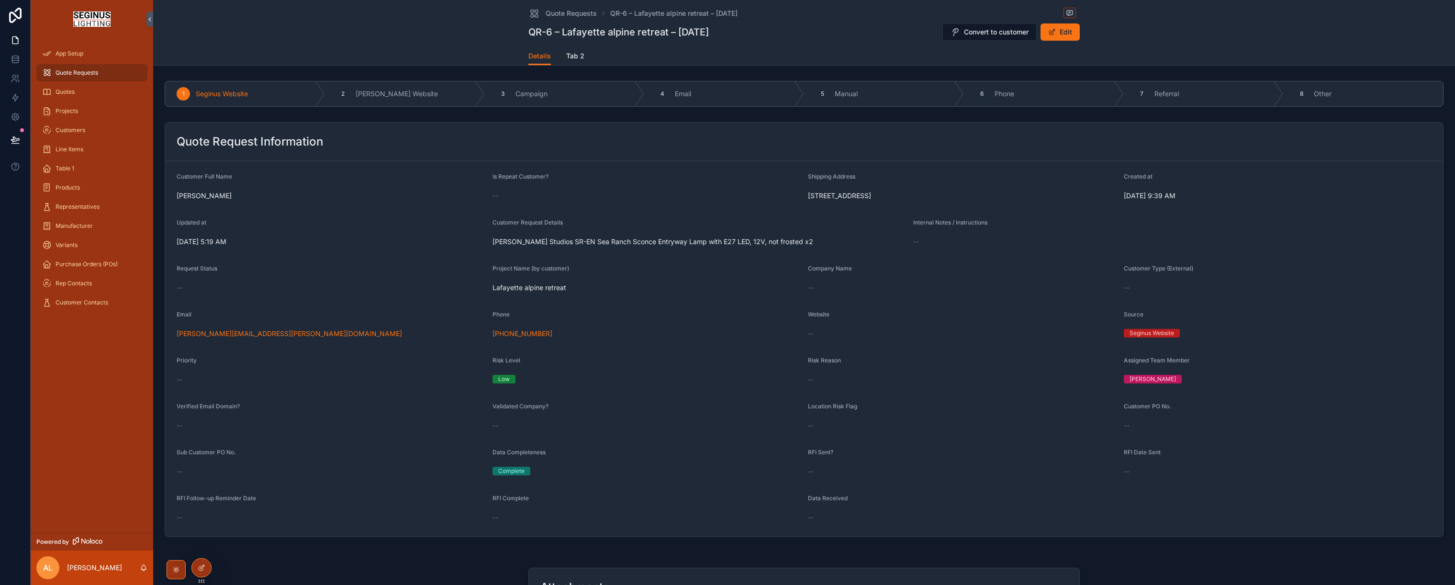
click at [78, 73] on span "Quote Requests" at bounding box center [77, 73] width 43 height 8
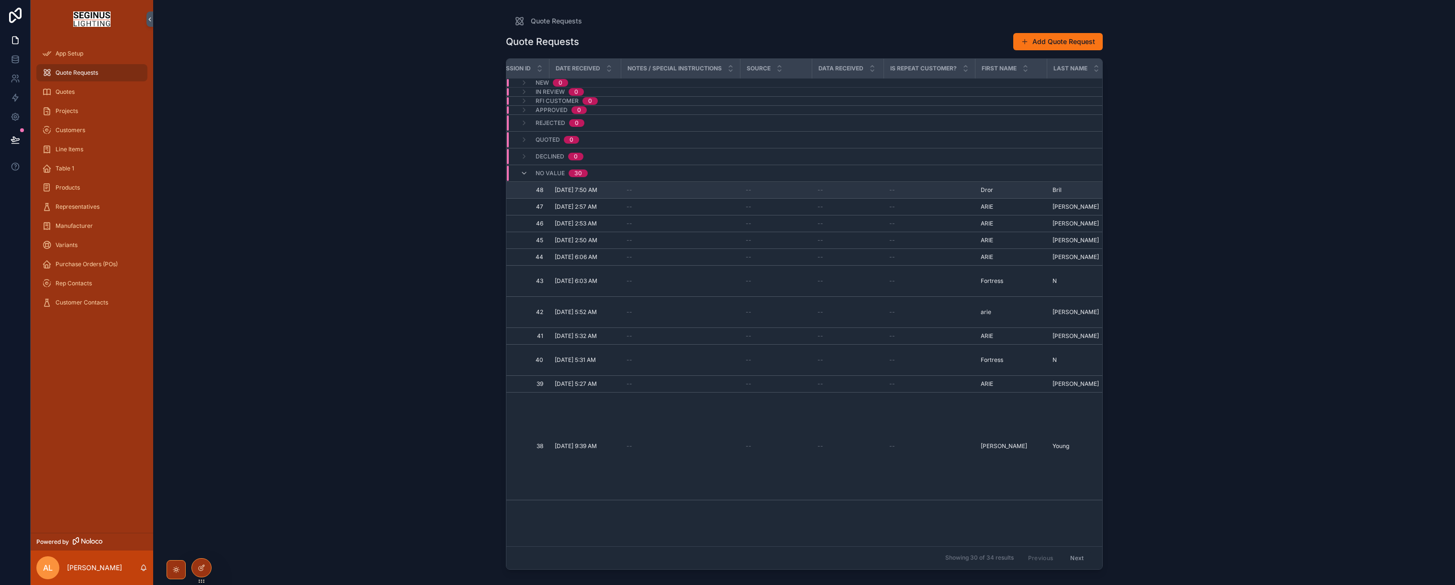
scroll to position [0, 69]
click at [578, 194] on span "[DATE] 7:50 AM" at bounding box center [556, 190] width 43 height 8
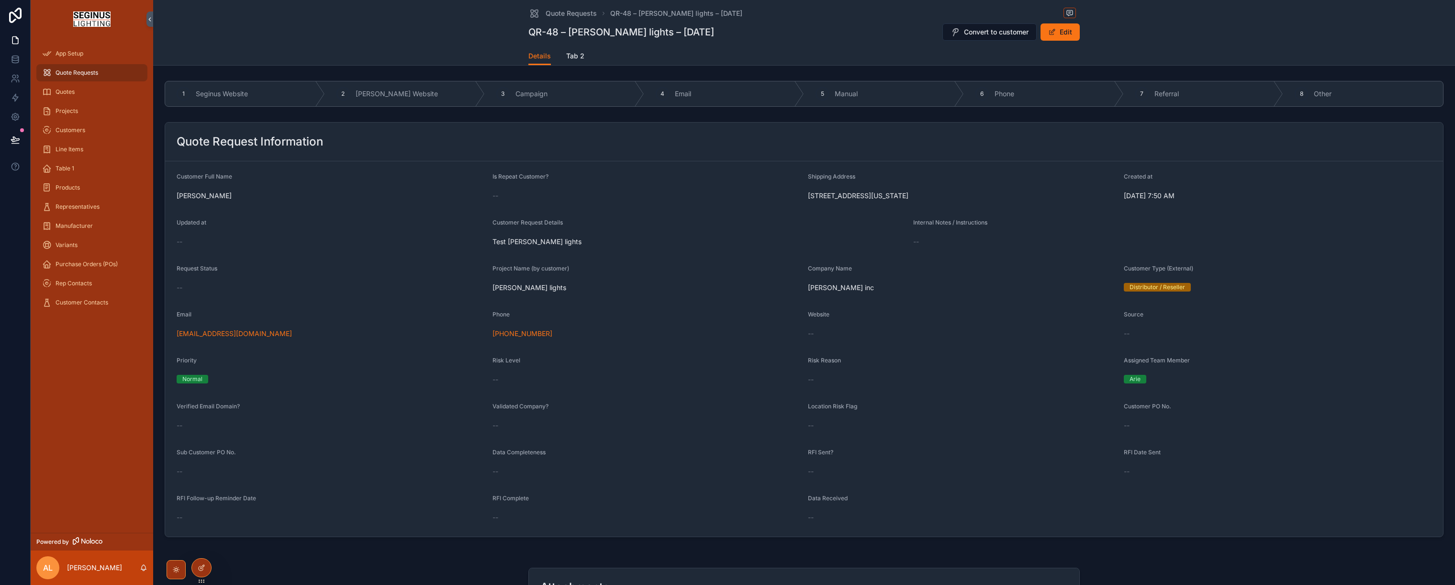
click at [498, 198] on span "--" at bounding box center [495, 196] width 6 height 10
click at [494, 198] on span "--" at bounding box center [495, 196] width 6 height 10
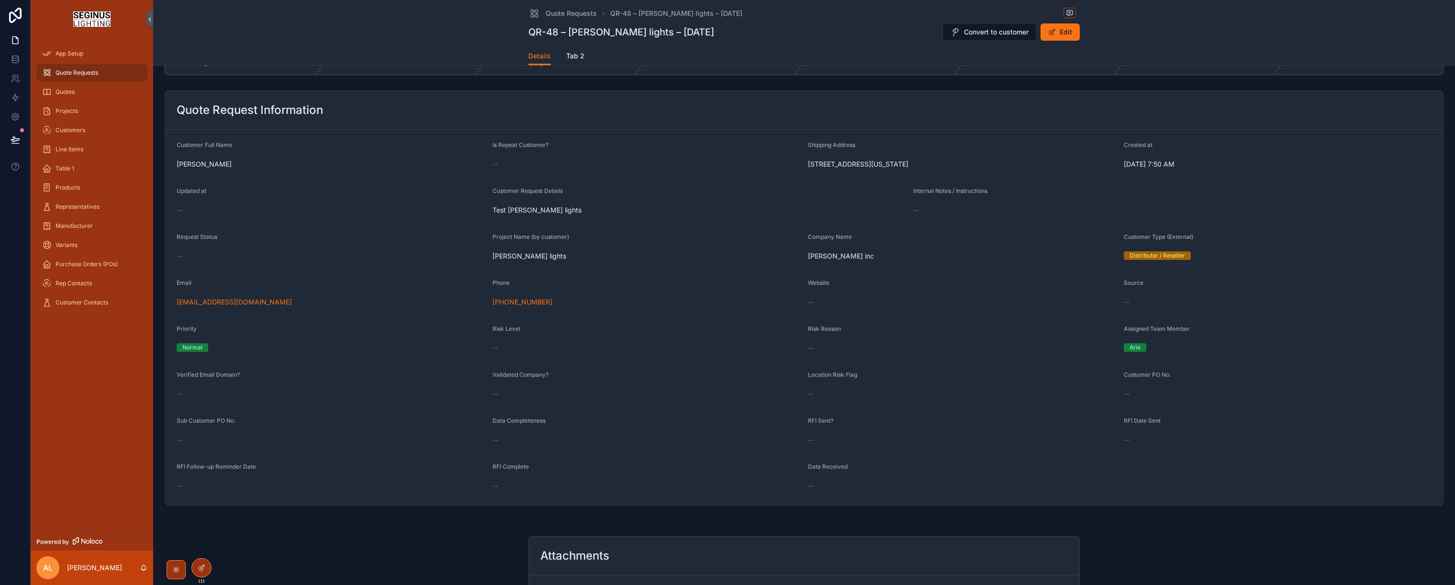
scroll to position [31, 0]
click at [988, 33] on span "Convert to customer" at bounding box center [996, 32] width 65 height 10
click at [79, 131] on span "Customers" at bounding box center [71, 130] width 30 height 8
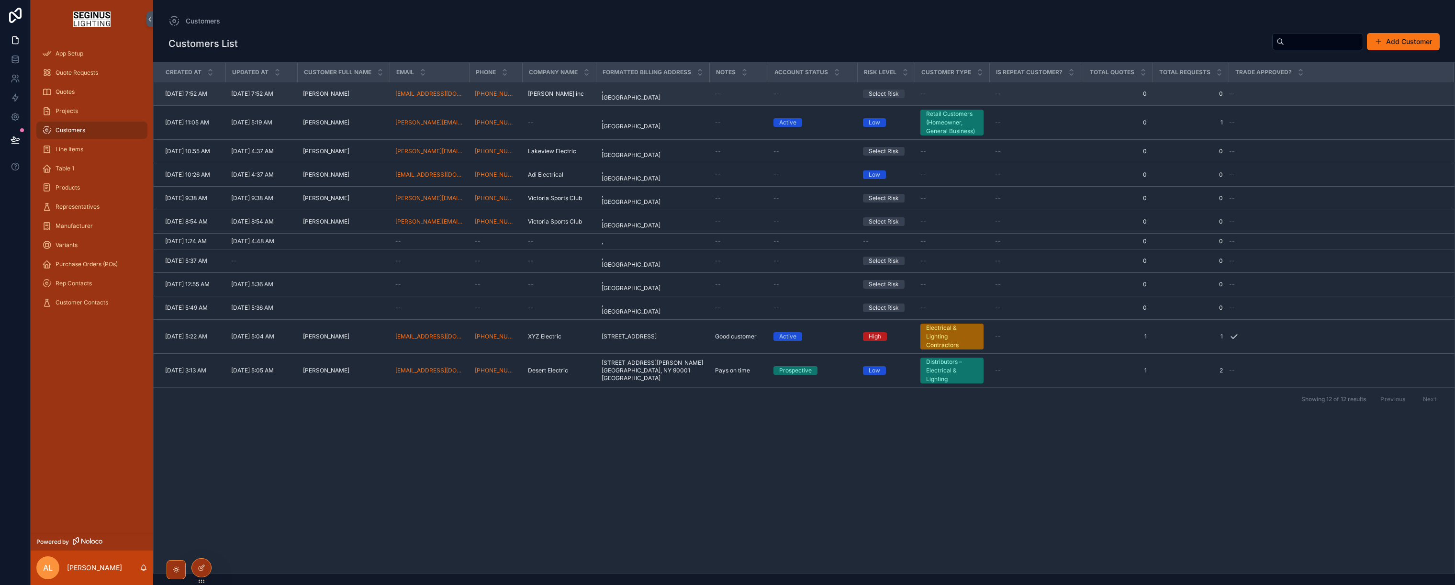
click at [203, 97] on span "[DATE] 7:52 AM" at bounding box center [186, 94] width 42 height 8
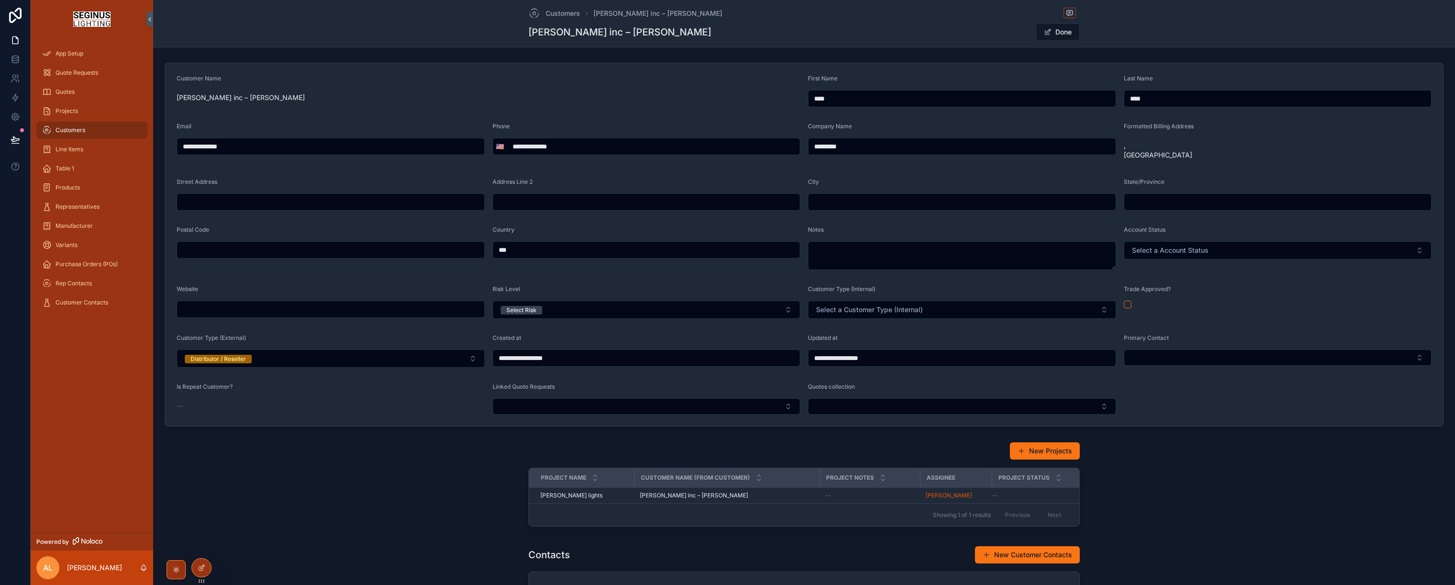
click at [400, 468] on div "New Projects Project Name Customer Name (from Customer) Project Notes Assignee …" at bounding box center [804, 486] width 1294 height 96
click at [356, 495] on div "New Projects Project Name Customer Name (from Customer) Project Notes Assignee …" at bounding box center [804, 486] width 1294 height 96
click at [1064, 34] on button "Done" at bounding box center [1057, 31] width 44 height 17
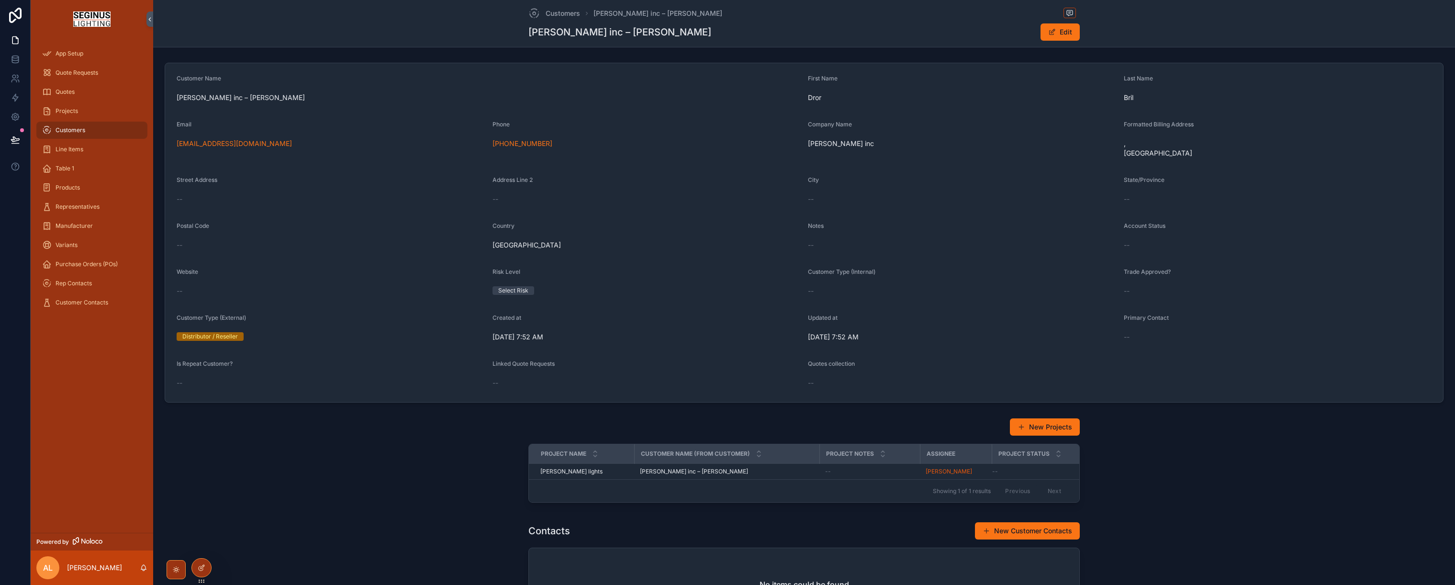
click at [218, 388] on div "--" at bounding box center [331, 383] width 308 height 10
